Goal: Task Accomplishment & Management: Manage account settings

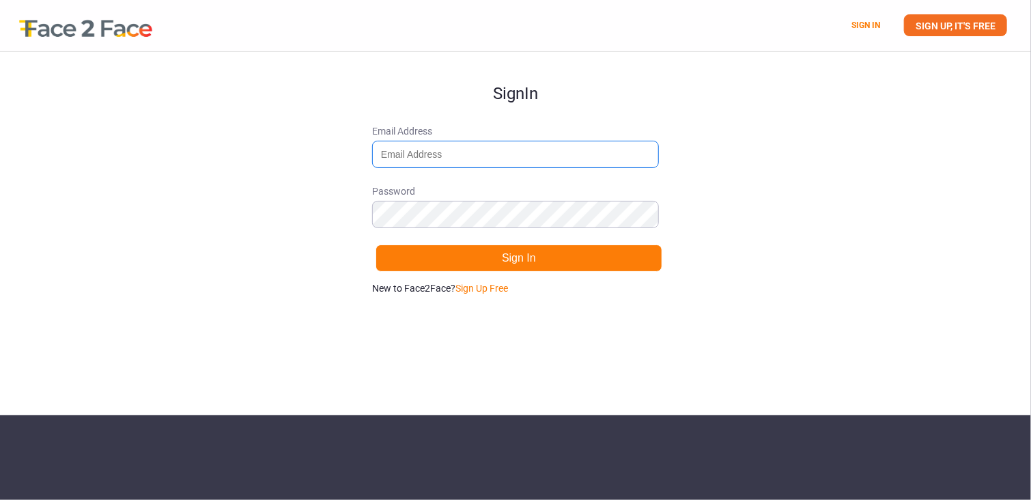
click at [401, 152] on input "Email Address" at bounding box center [515, 154] width 287 height 27
click at [854, 278] on div "Sign In Email Address Password Sign In New to Face2Face? Sign Up Free" at bounding box center [515, 233] width 1031 height 363
click at [484, 287] on link "Sign Up Free" at bounding box center [481, 288] width 53 height 11
click at [461, 158] on input "Email Address" at bounding box center [515, 154] width 287 height 27
type input "[EMAIL_ADDRESS][DOMAIN_NAME]"
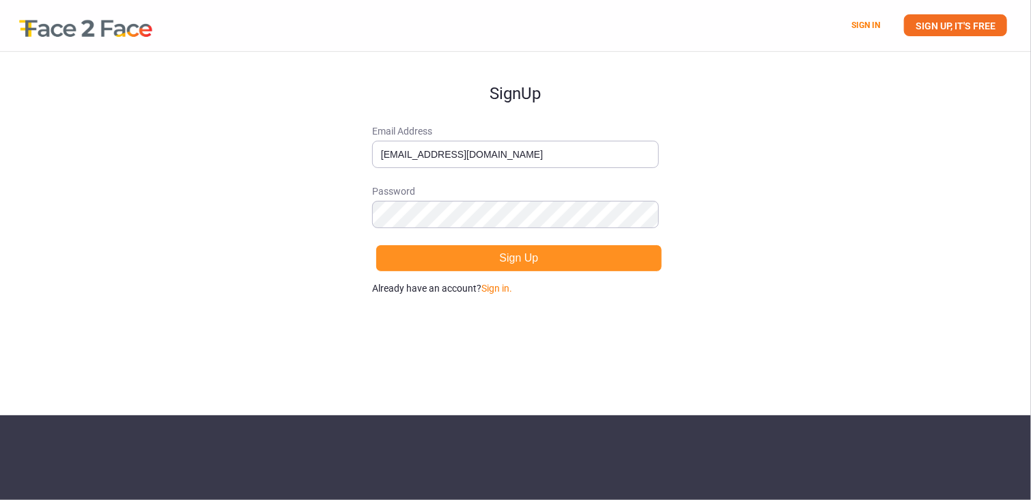
click at [484, 255] on button "Sign Up" at bounding box center [518, 257] width 287 height 27
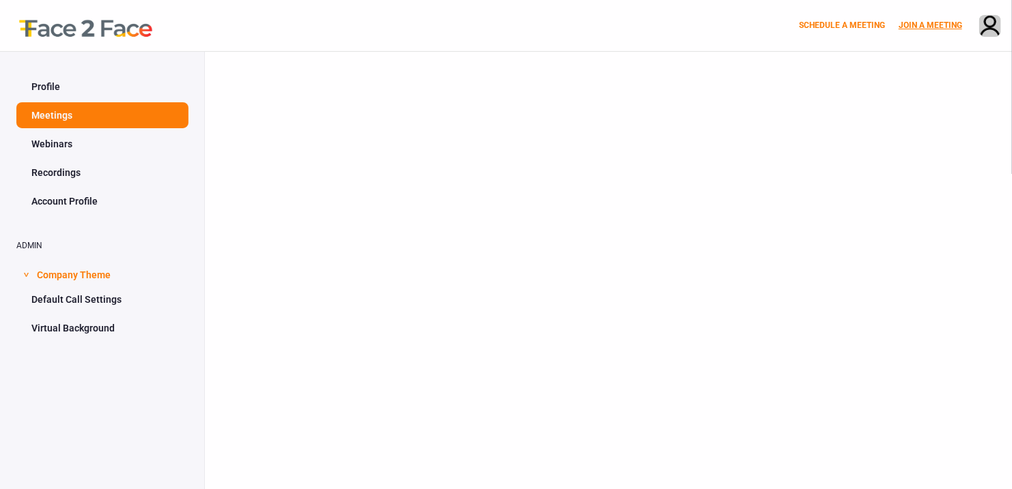
click at [919, 21] on link "JOIN A MEETING" at bounding box center [929, 25] width 63 height 10
click at [939, 23] on link "JOIN A MEETING" at bounding box center [929, 25] width 63 height 10
click at [79, 147] on link "Webinars" at bounding box center [102, 144] width 172 height 26
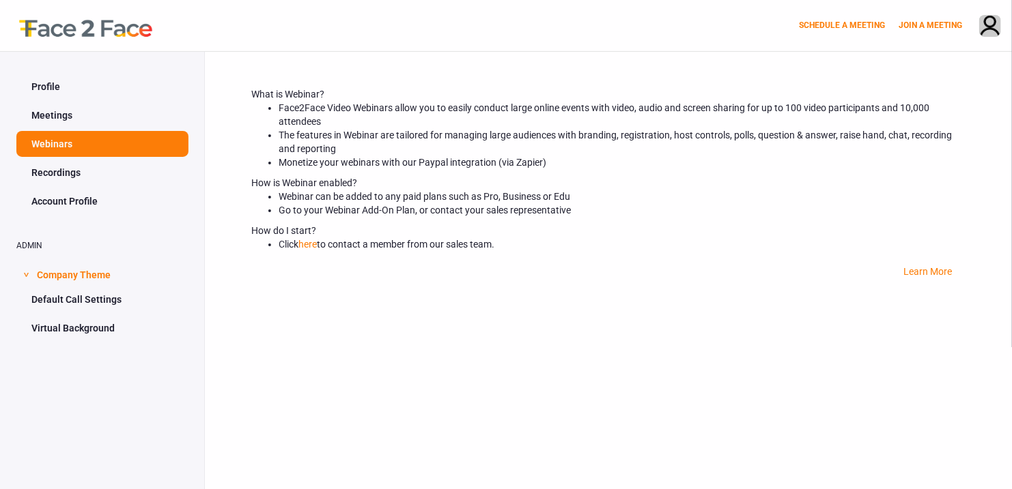
click at [61, 91] on link "Profile" at bounding box center [102, 87] width 172 height 26
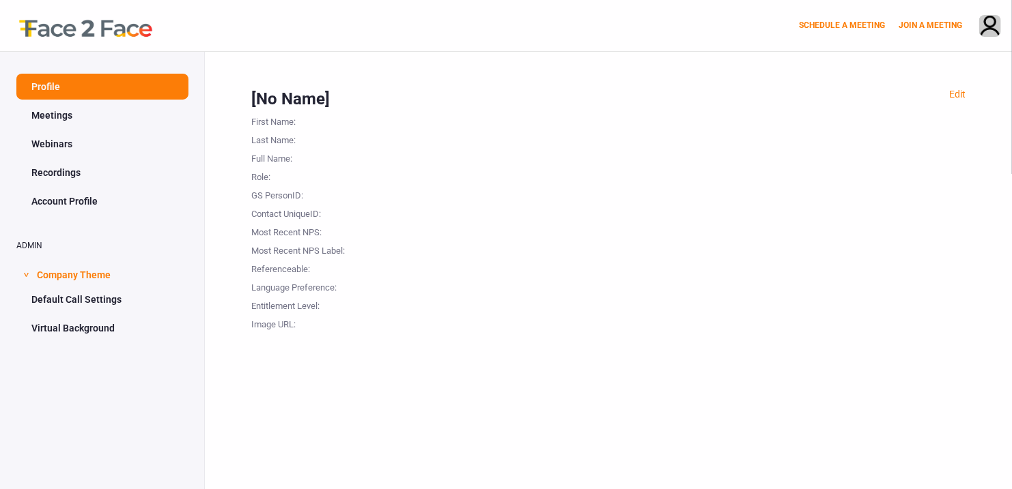
click at [57, 149] on link "Webinars" at bounding box center [102, 144] width 172 height 26
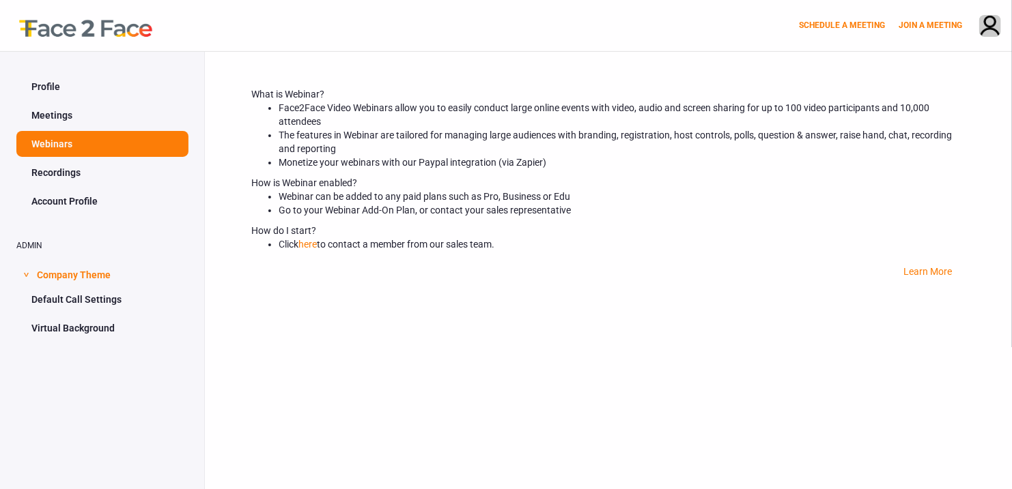
click at [57, 166] on link "Recordings" at bounding box center [102, 173] width 172 height 26
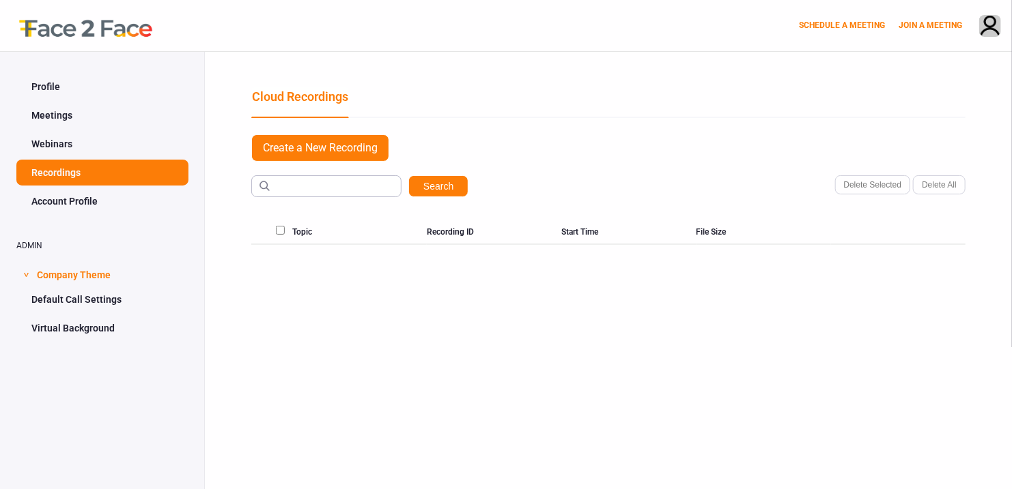
click at [65, 209] on link "Account Profile" at bounding box center [102, 201] width 172 height 26
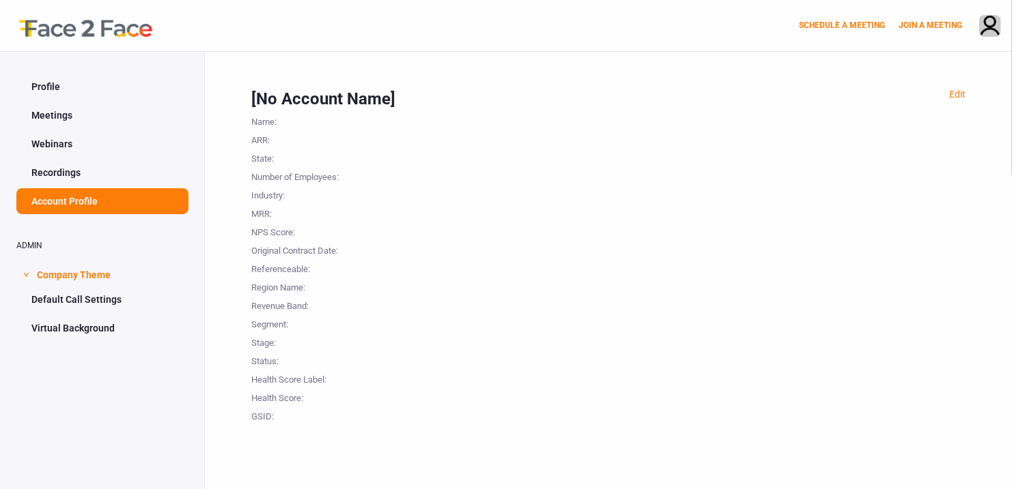
click at [64, 95] on link "Profile" at bounding box center [102, 87] width 172 height 26
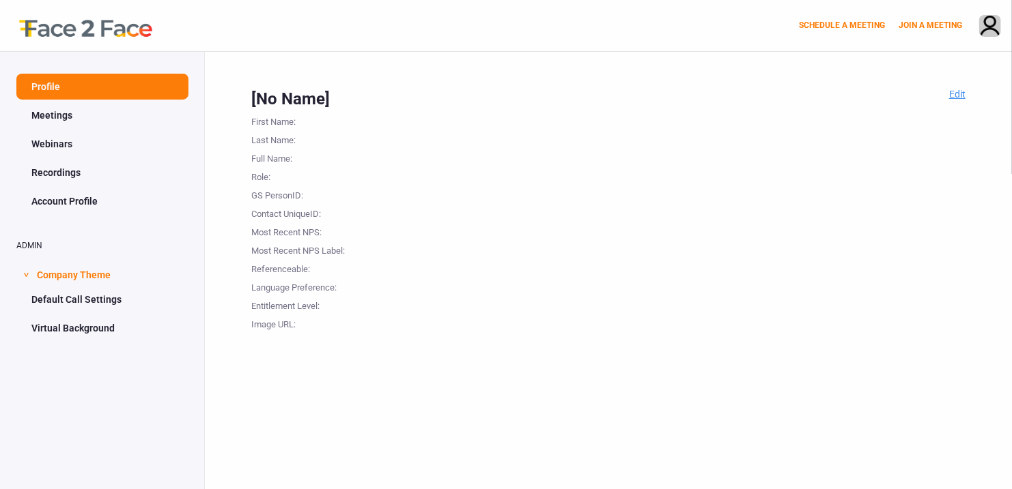
click at [965, 89] on link "Edit" at bounding box center [957, 94] width 16 height 11
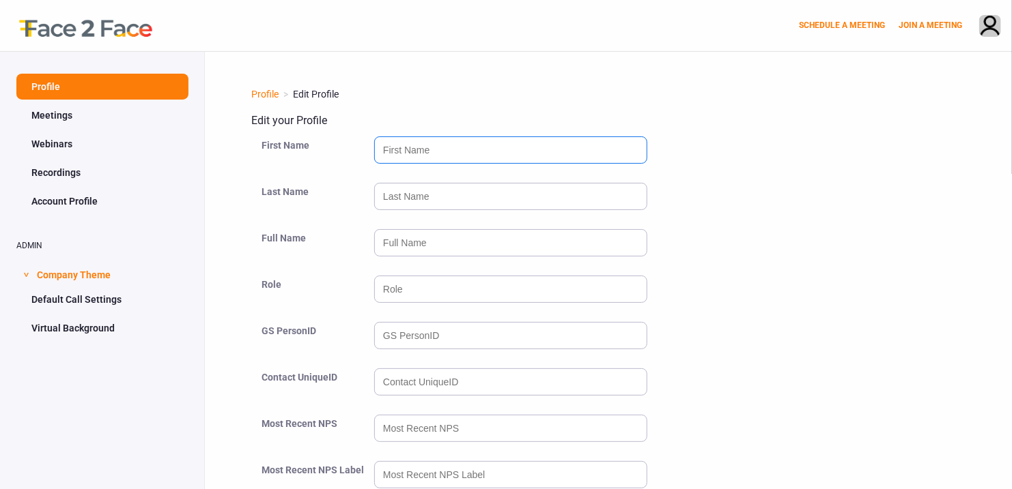
click at [493, 158] on input "text" at bounding box center [510, 150] width 273 height 27
type input "Arbenita"
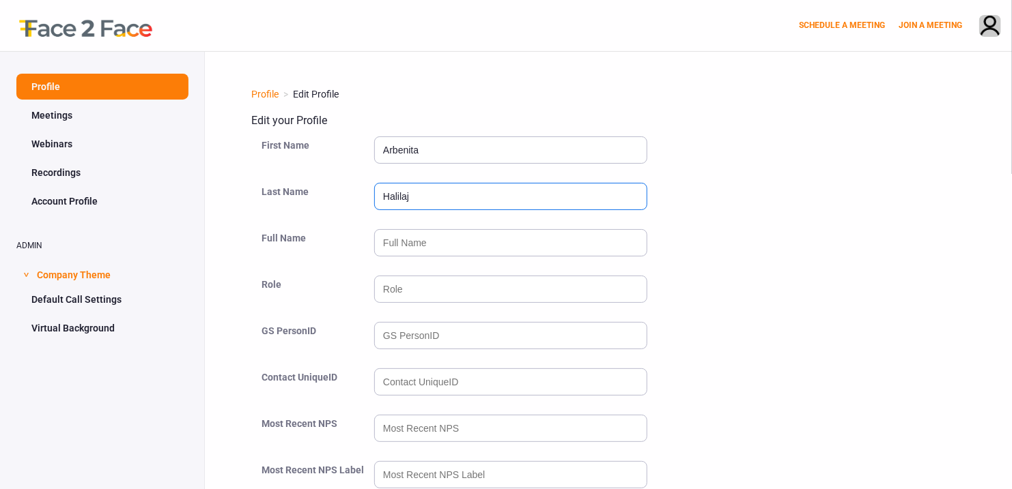
type input "Halilaj"
click at [401, 241] on input "text" at bounding box center [510, 242] width 273 height 27
type input "[PERSON_NAME]"
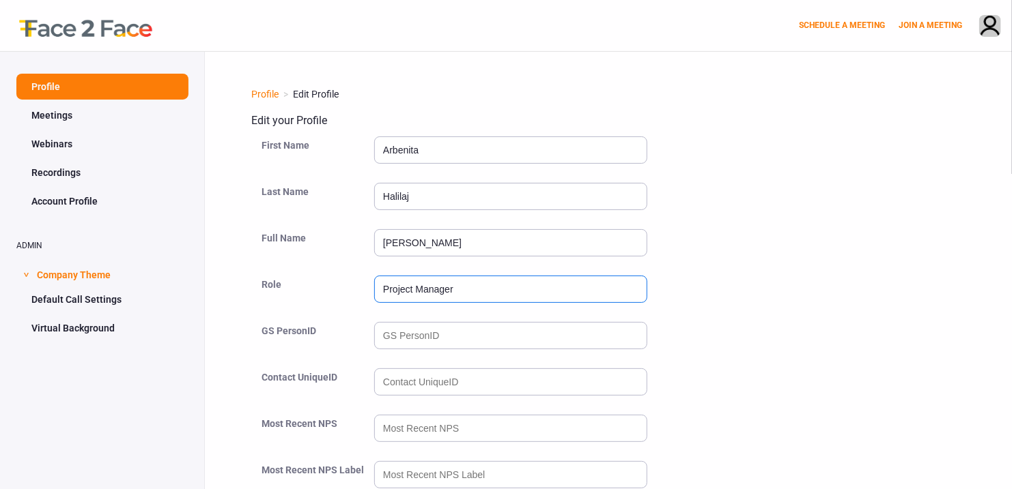
type input "Project Manager"
click at [631, 343] on input "-1" at bounding box center [510, 335] width 273 height 27
click at [632, 335] on input "-2" at bounding box center [510, 335] width 273 height 27
type input "-1"
click at [633, 328] on input "-1" at bounding box center [510, 335] width 273 height 27
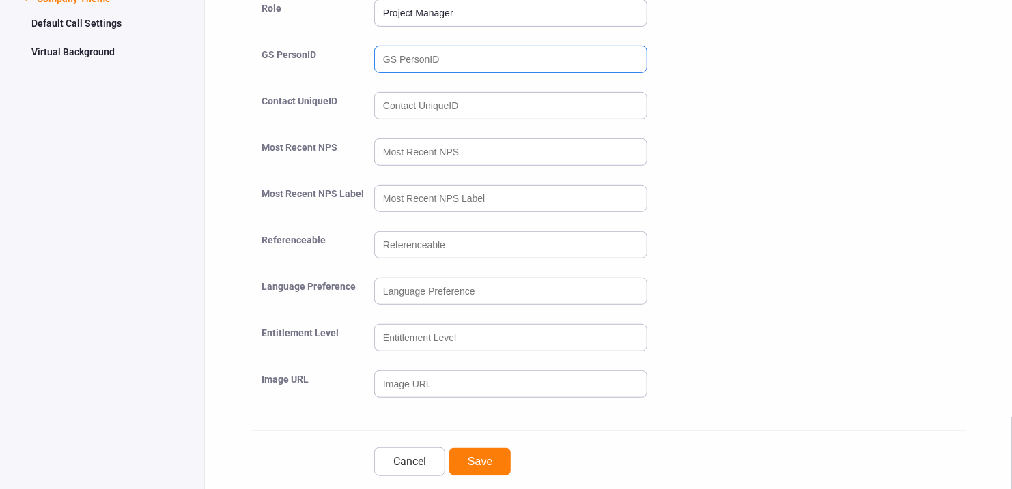
scroll to position [298, 0]
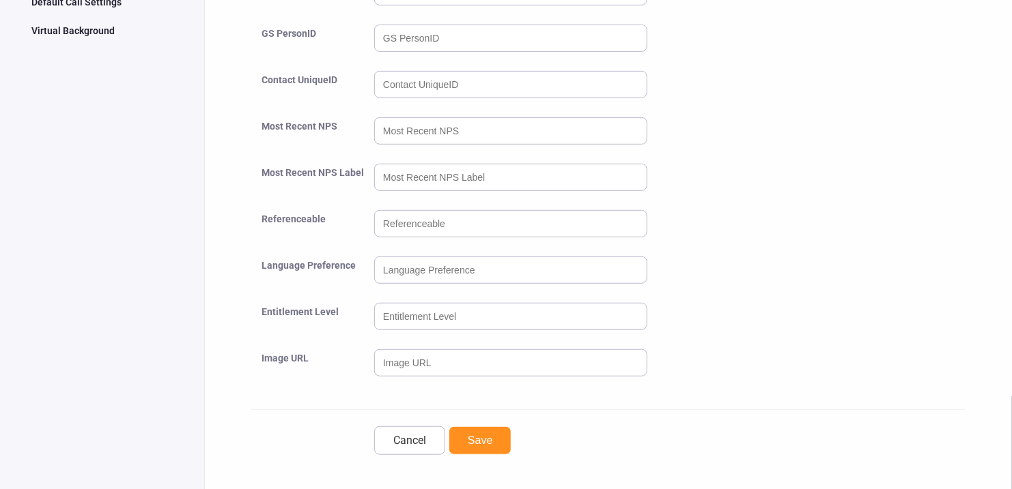
click at [490, 431] on button "Save" at bounding box center [479, 441] width 63 height 29
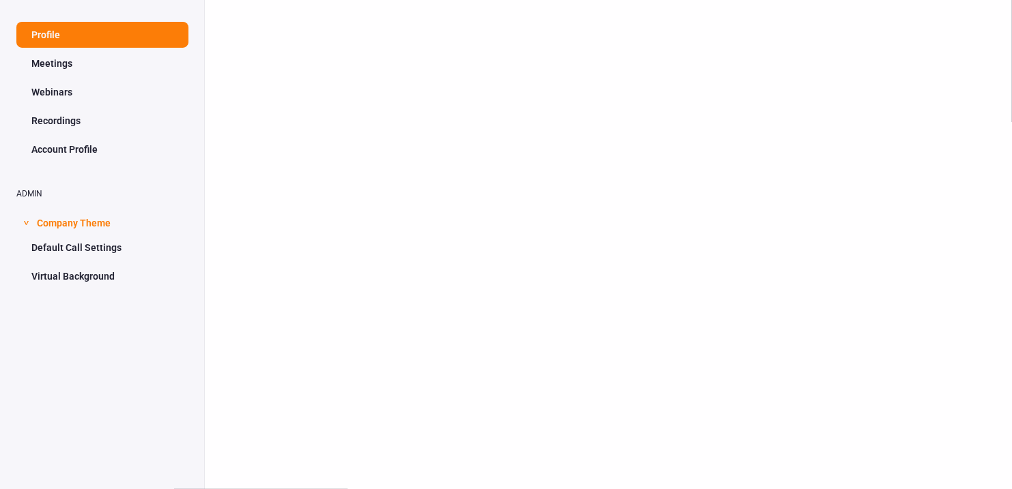
scroll to position [62, 0]
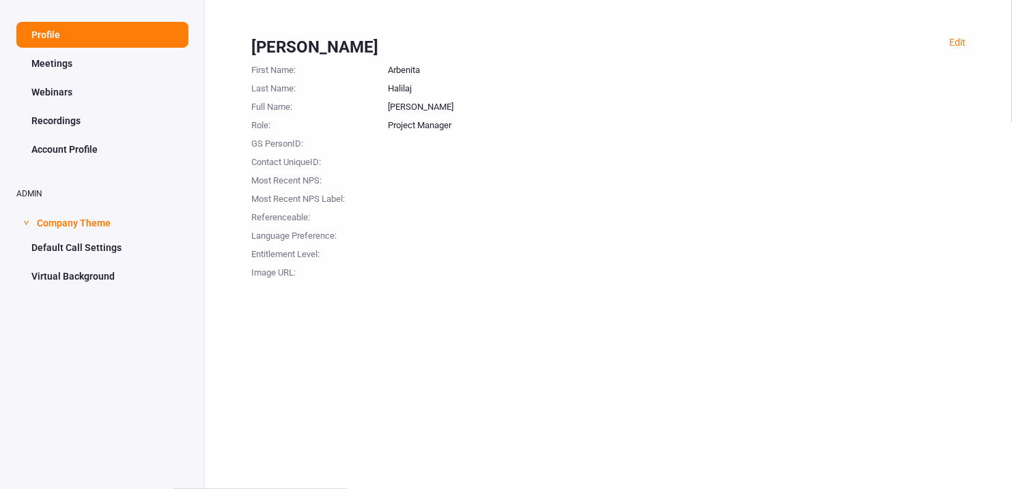
click at [59, 139] on link "Account Profile" at bounding box center [102, 150] width 172 height 26
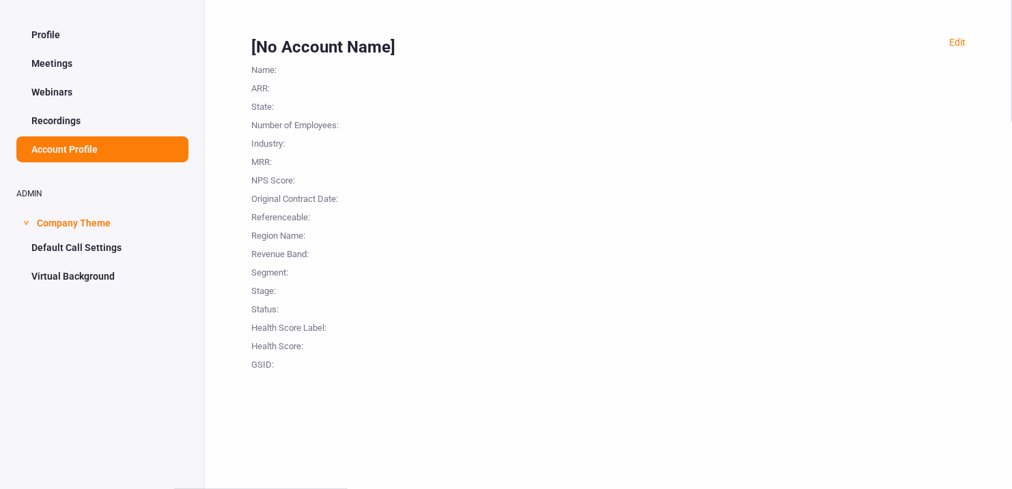
click at [74, 108] on link "Recordings" at bounding box center [102, 121] width 172 height 26
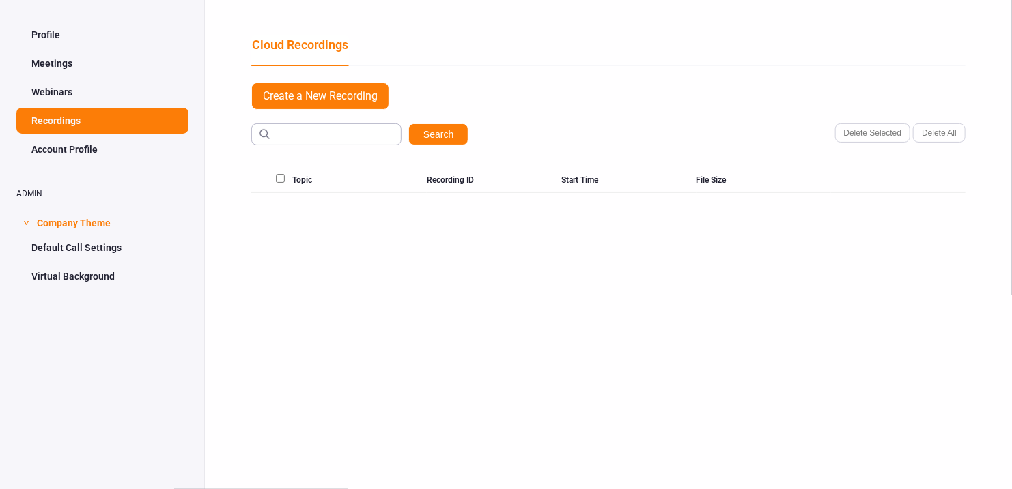
click at [93, 79] on link "Webinars" at bounding box center [102, 92] width 172 height 26
